Goal: Task Accomplishment & Management: Use online tool/utility

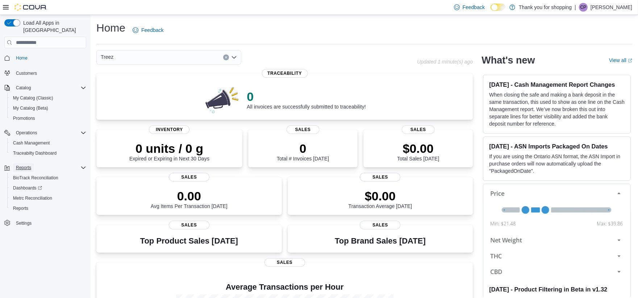
click at [24, 165] on span "Reports" at bounding box center [23, 168] width 15 height 6
click at [29, 165] on span "Reports" at bounding box center [23, 168] width 15 height 6
click at [22, 165] on span "Reports" at bounding box center [23, 168] width 15 height 6
click at [24, 165] on span "Reports" at bounding box center [23, 168] width 15 height 6
click at [23, 205] on span "Reports" at bounding box center [20, 208] width 15 height 6
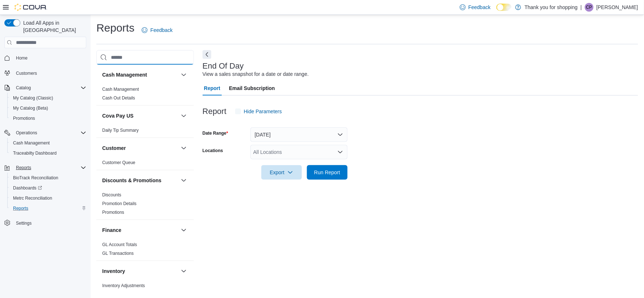
click at [133, 60] on input "search" at bounding box center [145, 57] width 98 height 15
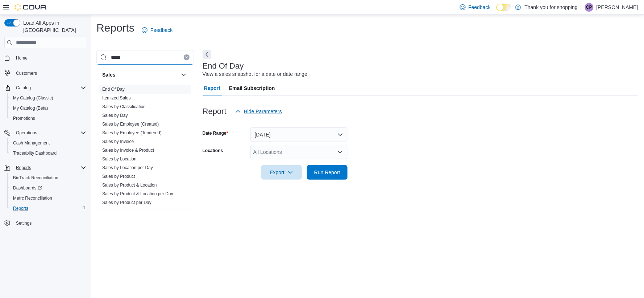
type input "*****"
click at [124, 117] on span "Sales by Day" at bounding box center [115, 115] width 26 height 6
click at [124, 113] on link "Sales by Day" at bounding box center [115, 115] width 26 height 5
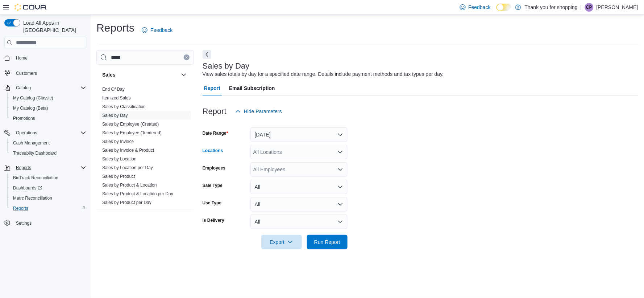
click at [274, 156] on div "All Locations" at bounding box center [298, 152] width 97 height 15
click at [282, 185] on div "Treez" at bounding box center [299, 185] width 88 height 7
click at [609, 170] on form "Date Range [DATE] Locations Treez Combo box. Selected. Treez. Press Backspace t…" at bounding box center [421, 184] width 436 height 131
click at [291, 171] on div "All Employees" at bounding box center [298, 169] width 97 height 15
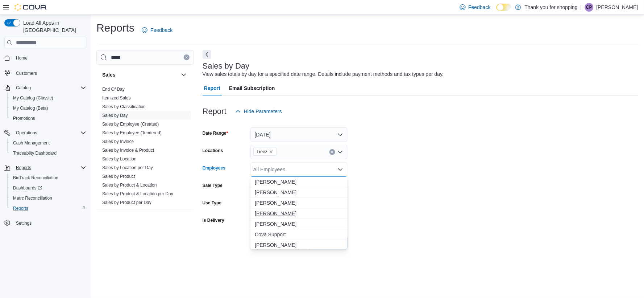
click at [283, 213] on span "[PERSON_NAME]" at bounding box center [299, 213] width 88 height 7
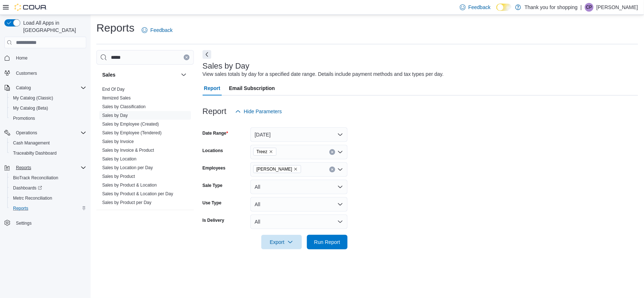
click at [475, 179] on form "Date Range [DATE] Locations Treez Employees [PERSON_NAME] Sale Type All Use Typ…" at bounding box center [421, 184] width 436 height 131
click at [321, 239] on span "Run Report" at bounding box center [327, 241] width 26 height 7
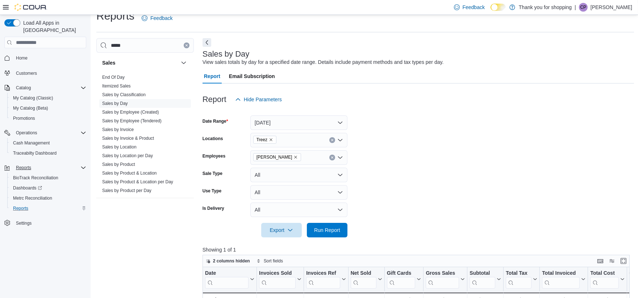
scroll to position [11, 0]
click at [293, 120] on button "[DATE]" at bounding box center [298, 123] width 97 height 15
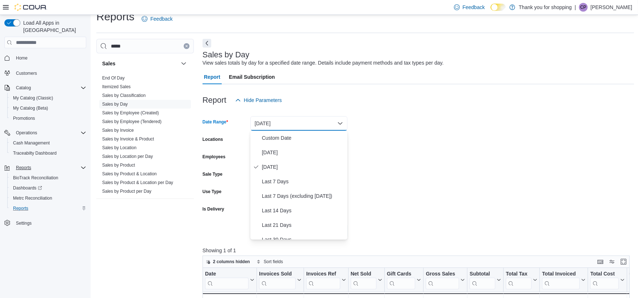
click at [451, 114] on div at bounding box center [419, 111] width 432 height 9
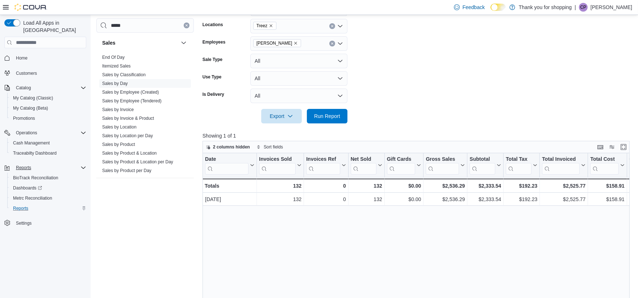
scroll to position [0, 0]
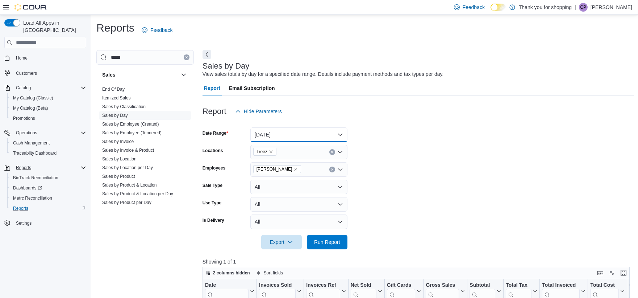
click at [289, 134] on button "[DATE]" at bounding box center [298, 134] width 97 height 15
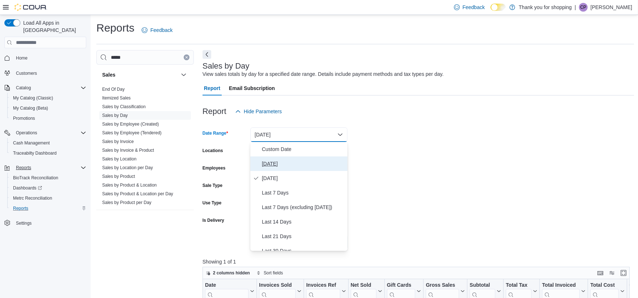
click at [276, 166] on span "[DATE]" at bounding box center [303, 163] width 83 height 9
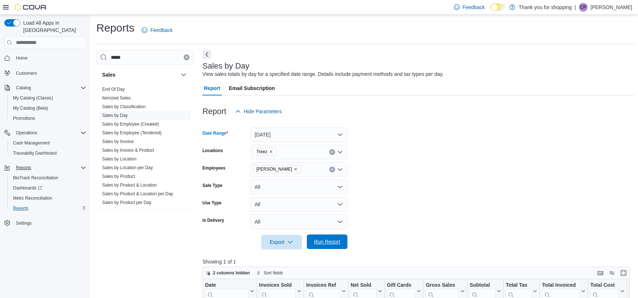
click at [323, 243] on span "Run Report" at bounding box center [327, 241] width 26 height 7
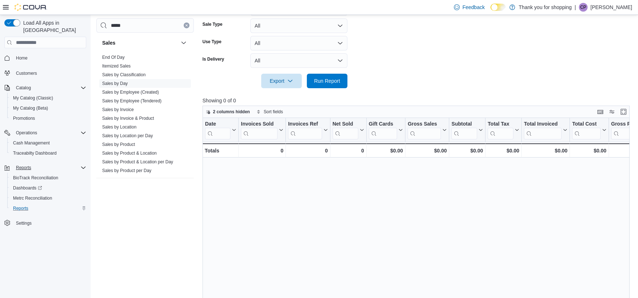
scroll to position [212, 0]
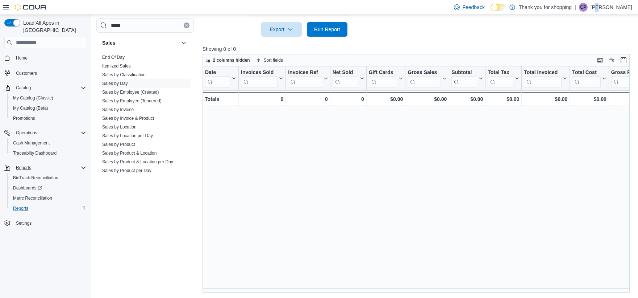
click at [608, 3] on p "[PERSON_NAME]" at bounding box center [612, 7] width 42 height 9
click at [600, 69] on button "Sign Out" at bounding box center [596, 71] width 67 height 12
